Goal: Find specific page/section: Find specific page/section

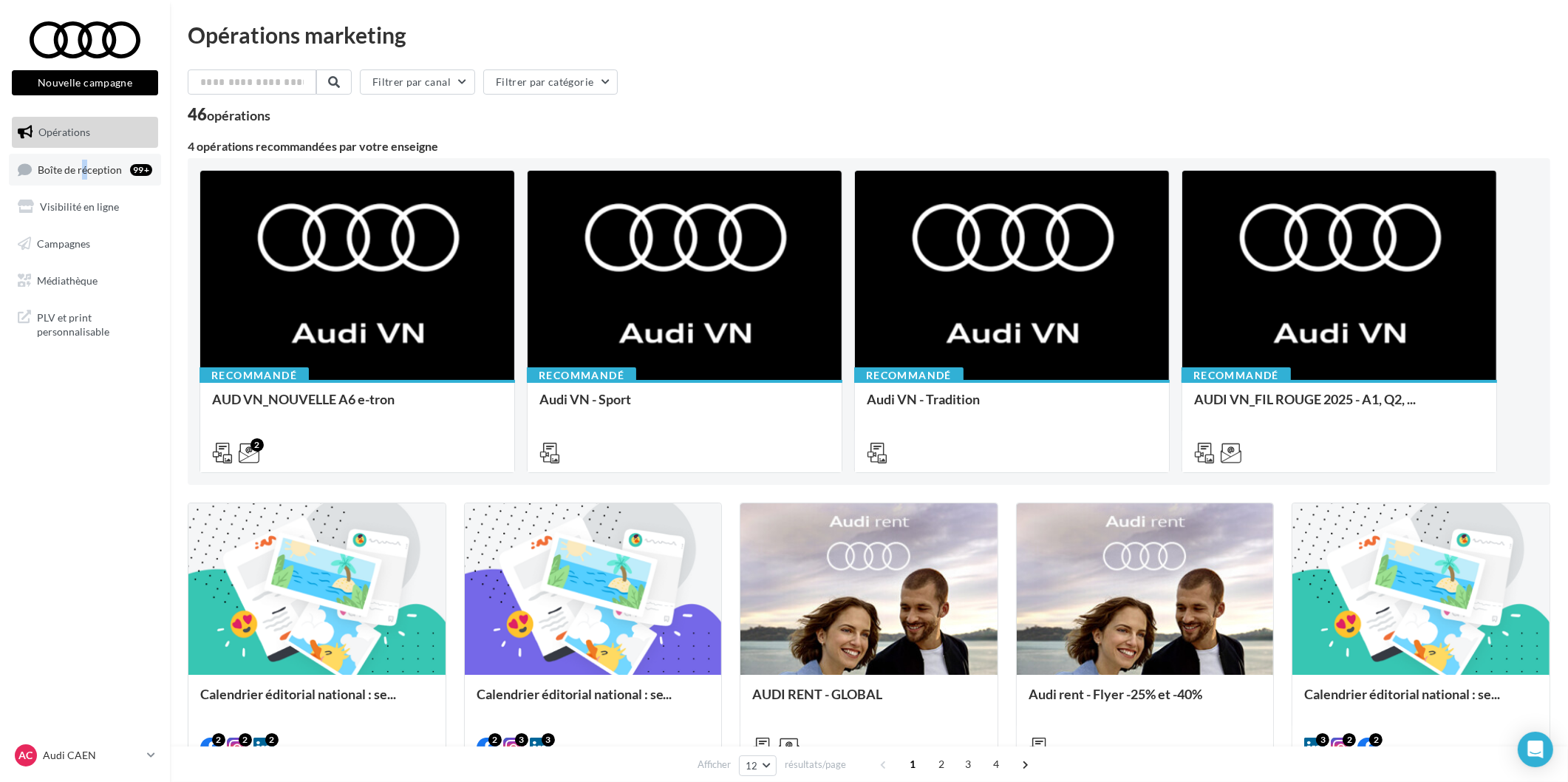
drag, startPoint x: 86, startPoint y: 149, endPoint x: 80, endPoint y: 163, distance: 15.2
click at [80, 163] on ul "Opérations Boîte de réception 99+ Visibilité en ligne Campagnes Médiathèque" at bounding box center [85, 205] width 158 height 190
click at [80, 163] on span "Boîte de réception" at bounding box center [80, 169] width 84 height 12
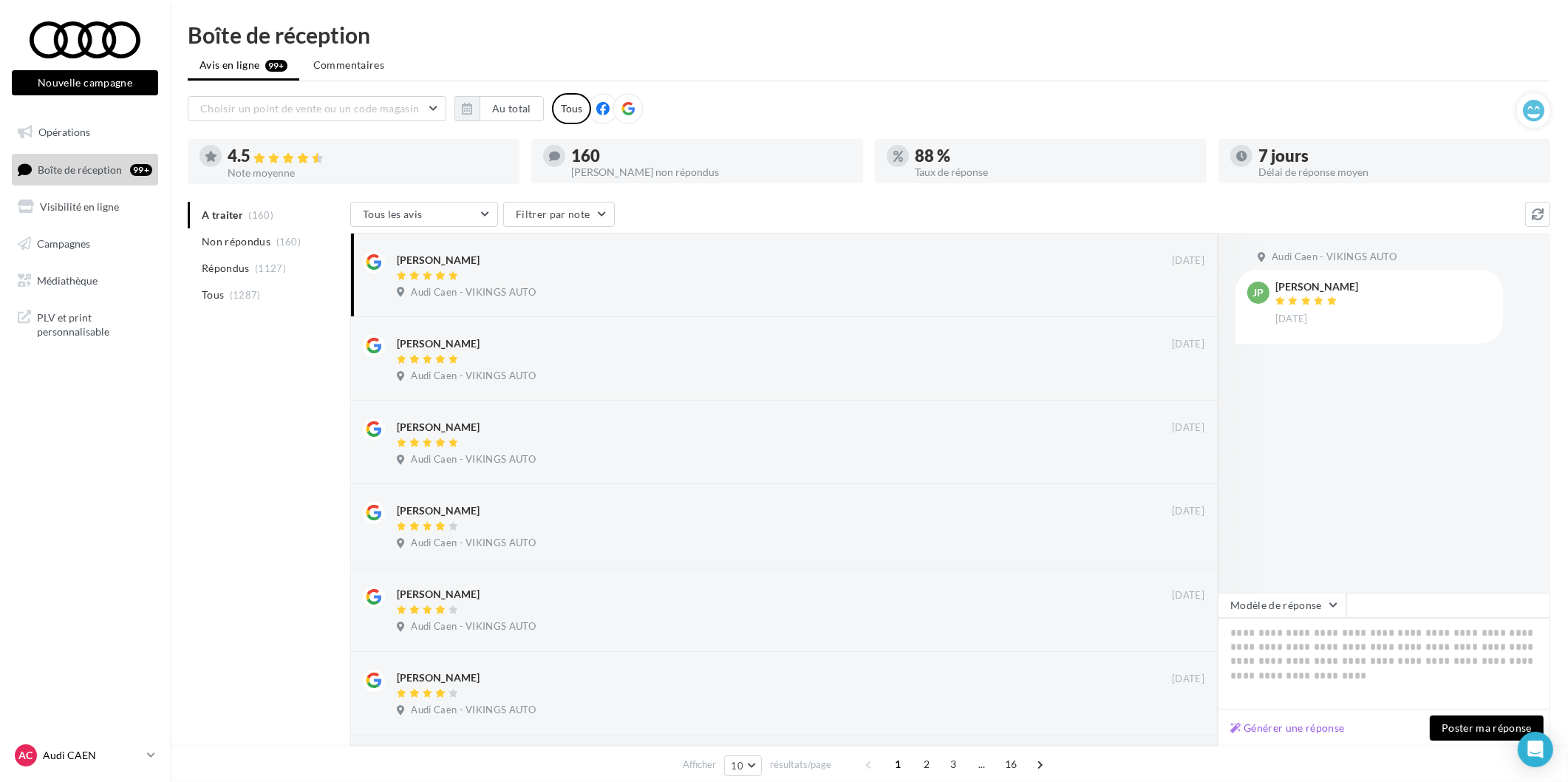
drag, startPoint x: 79, startPoint y: 760, endPoint x: 78, endPoint y: 751, distance: 9.1
click at [79, 760] on p "Audi CAEN" at bounding box center [92, 755] width 98 height 15
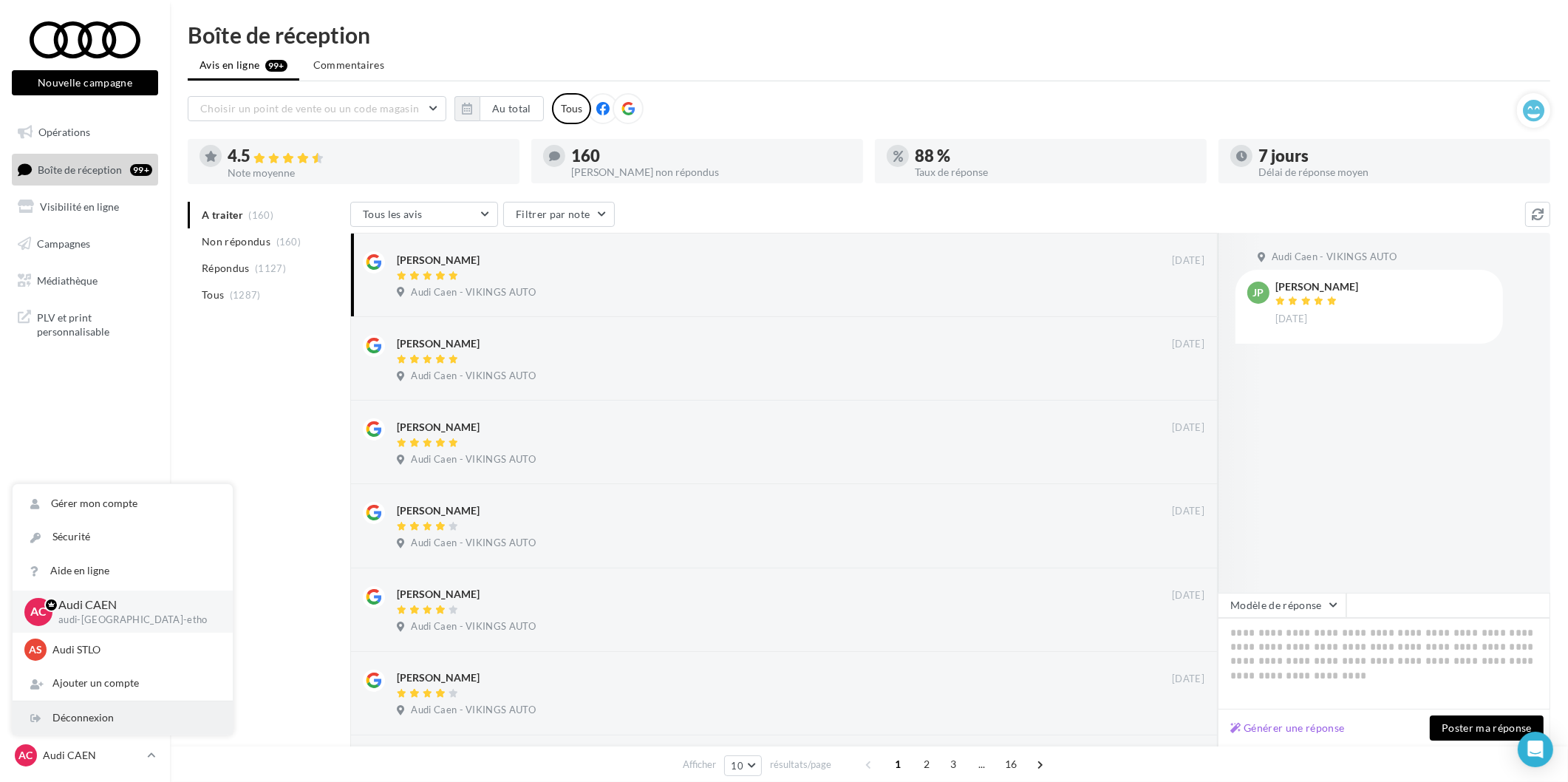
click at [91, 726] on div "Déconnexion" at bounding box center [122, 718] width 220 height 33
